Goal: Find specific page/section: Find specific page/section

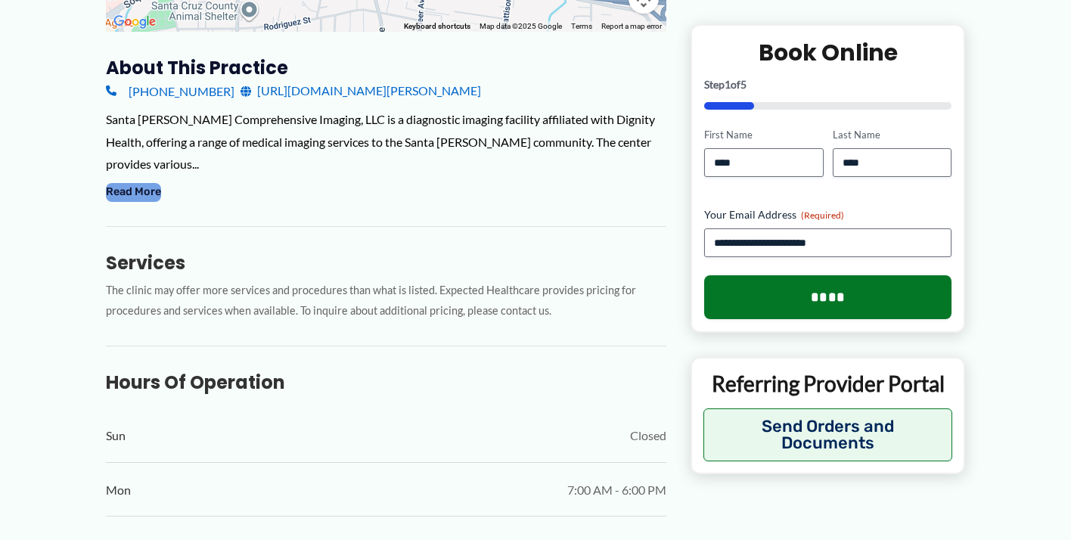
click at [150, 183] on button "Read More" at bounding box center [133, 192] width 55 height 18
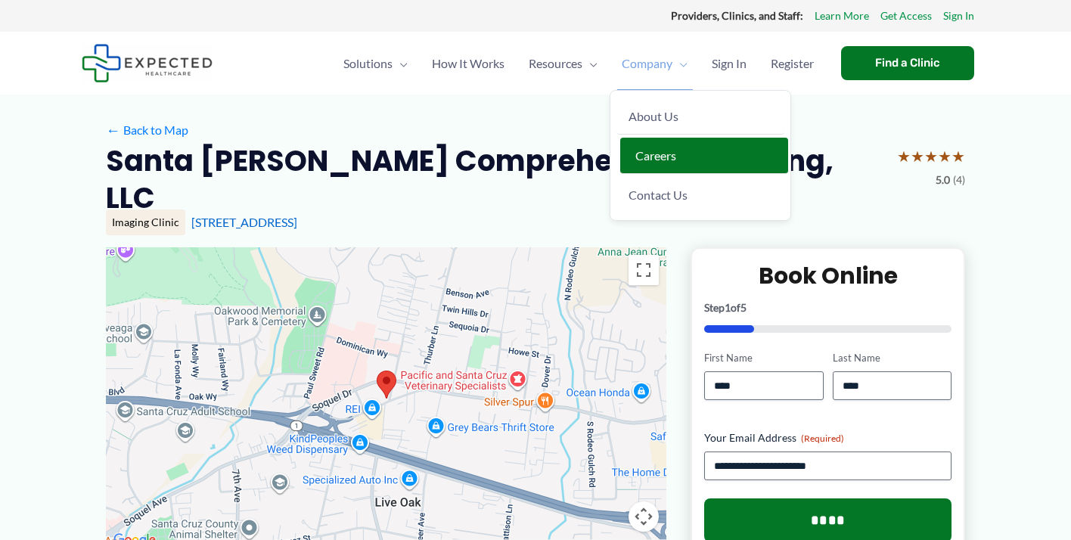
click at [662, 148] on span "Careers" at bounding box center [655, 155] width 41 height 14
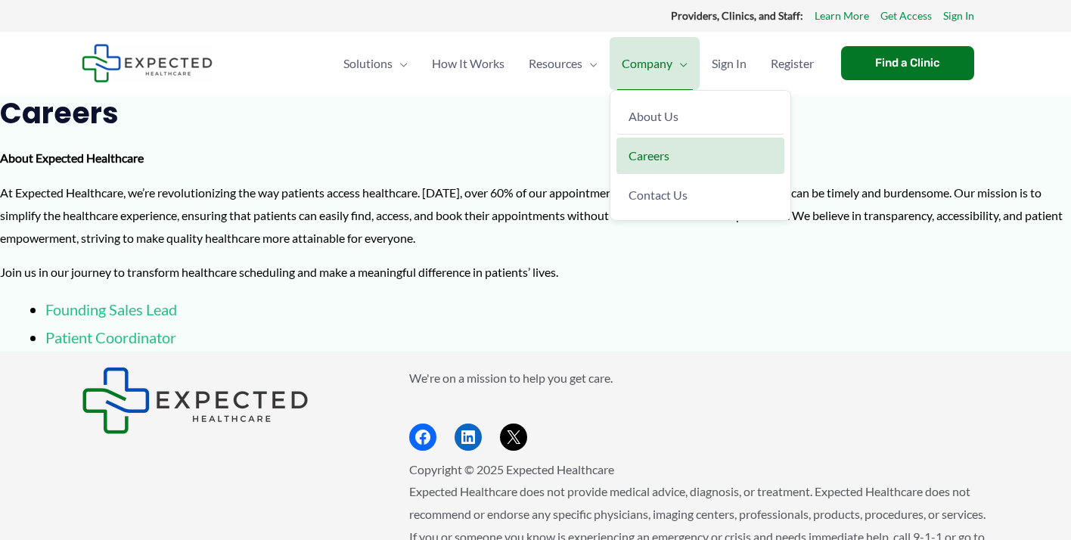
click at [643, 175] on li "Careers" at bounding box center [700, 155] width 180 height 39
click at [643, 157] on span "Careers" at bounding box center [655, 155] width 41 height 14
